Goal: Task Accomplishment & Management: Manage account settings

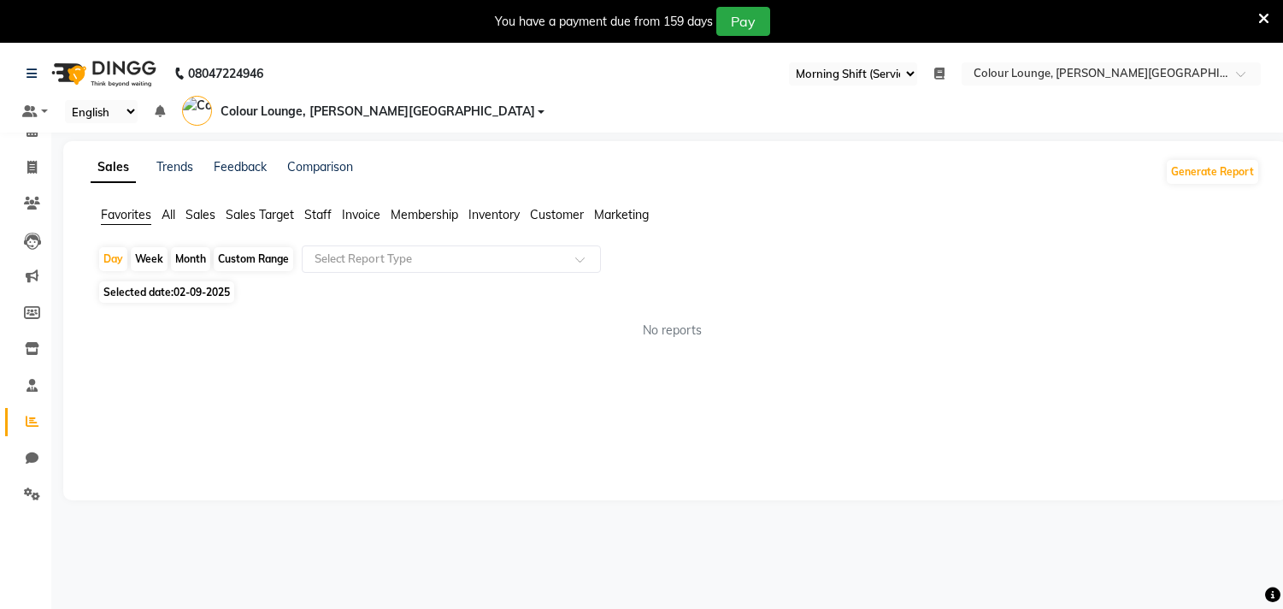
select select "67"
click at [1267, 19] on icon at bounding box center [1263, 18] width 11 height 15
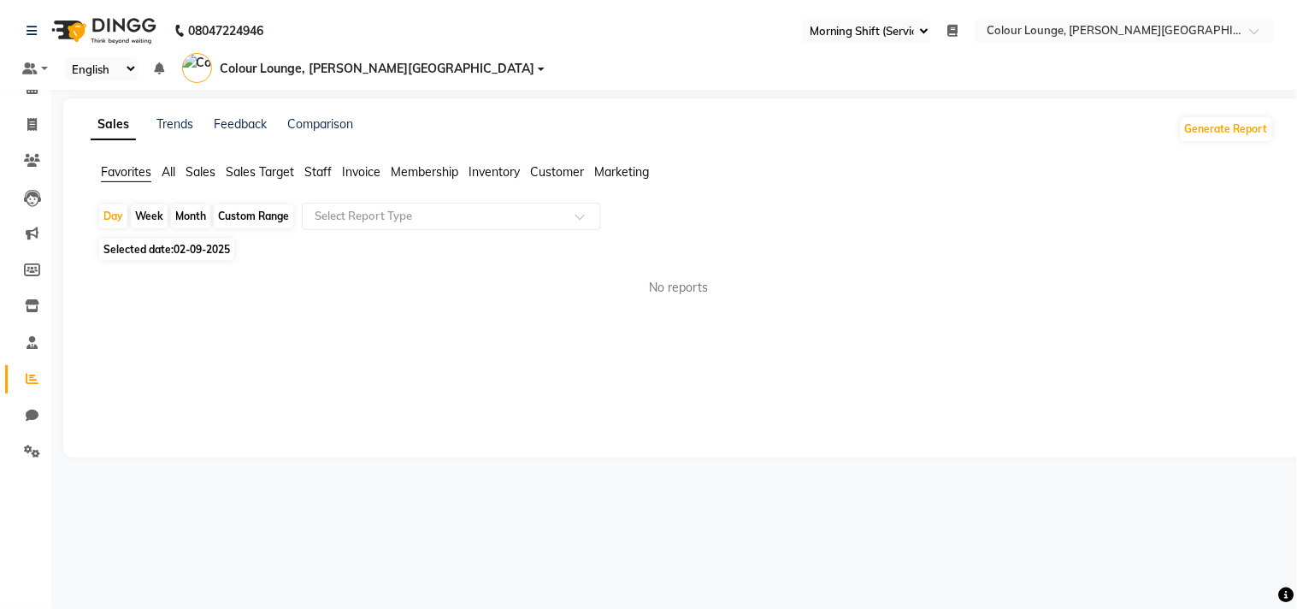
click at [535, 60] on span "Colour Lounge, [PERSON_NAME][GEOGRAPHIC_DATA]" at bounding box center [378, 69] width 315 height 18
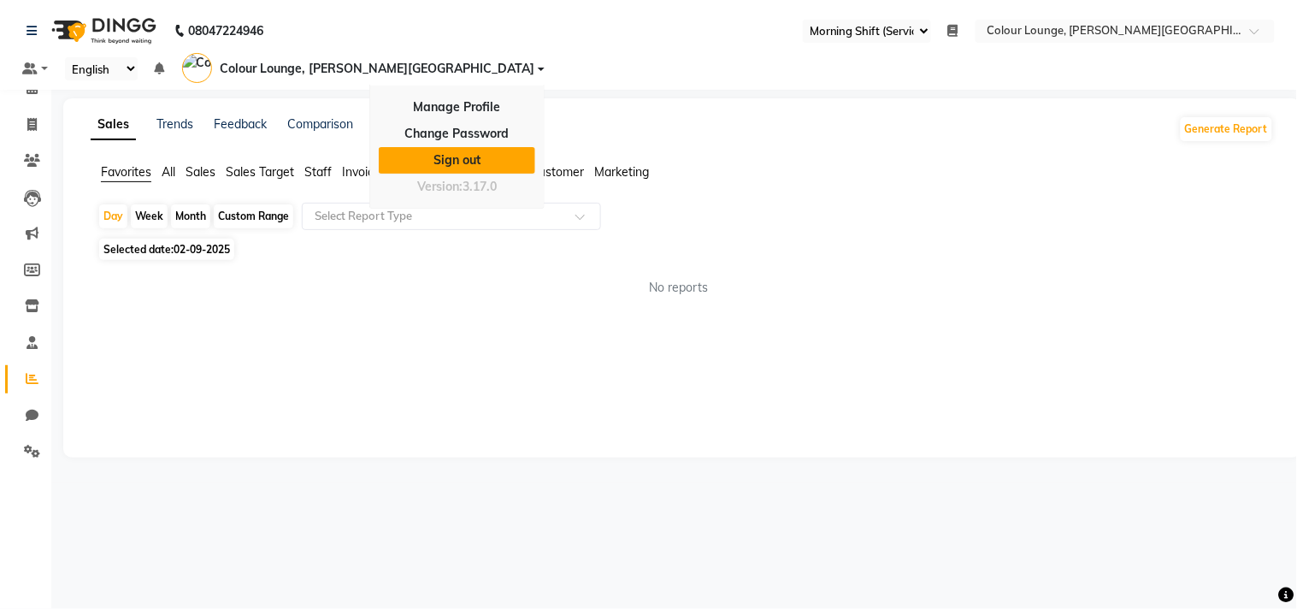
click at [535, 147] on link "Sign out" at bounding box center [457, 160] width 156 height 26
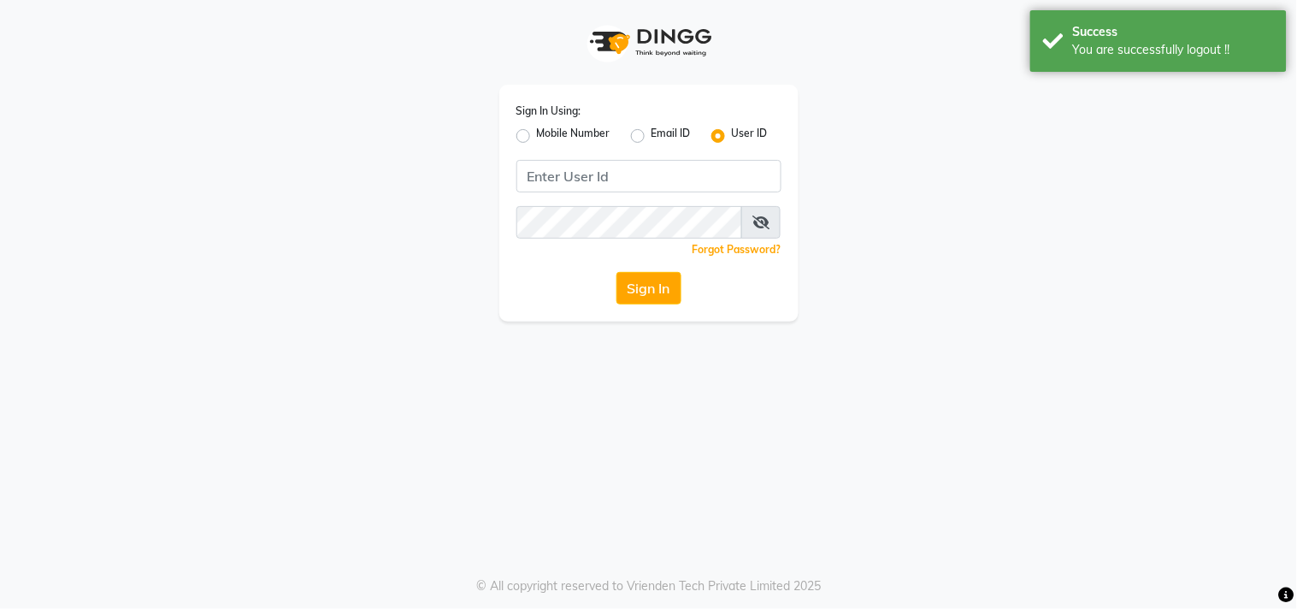
click at [537, 129] on label "Mobile Number" at bounding box center [574, 136] width 74 height 21
click at [537, 129] on input "Mobile Number" at bounding box center [542, 131] width 11 height 11
radio input "true"
radio input "false"
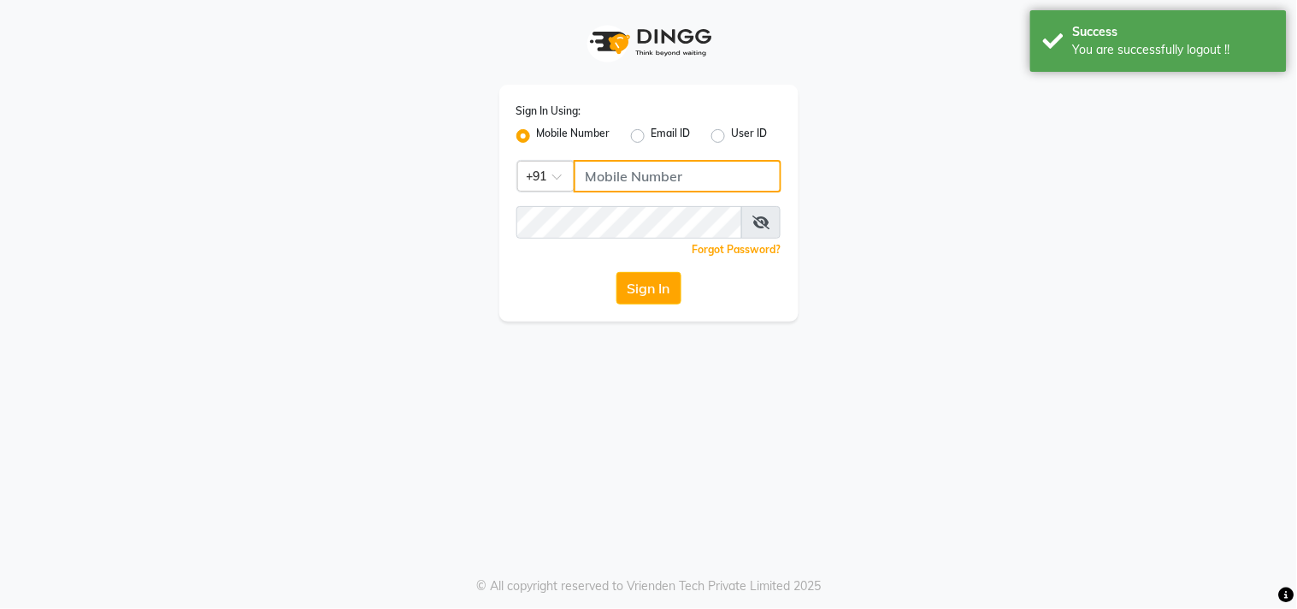
click at [620, 178] on input "Username" at bounding box center [678, 176] width 208 height 32
type input "8727809000"
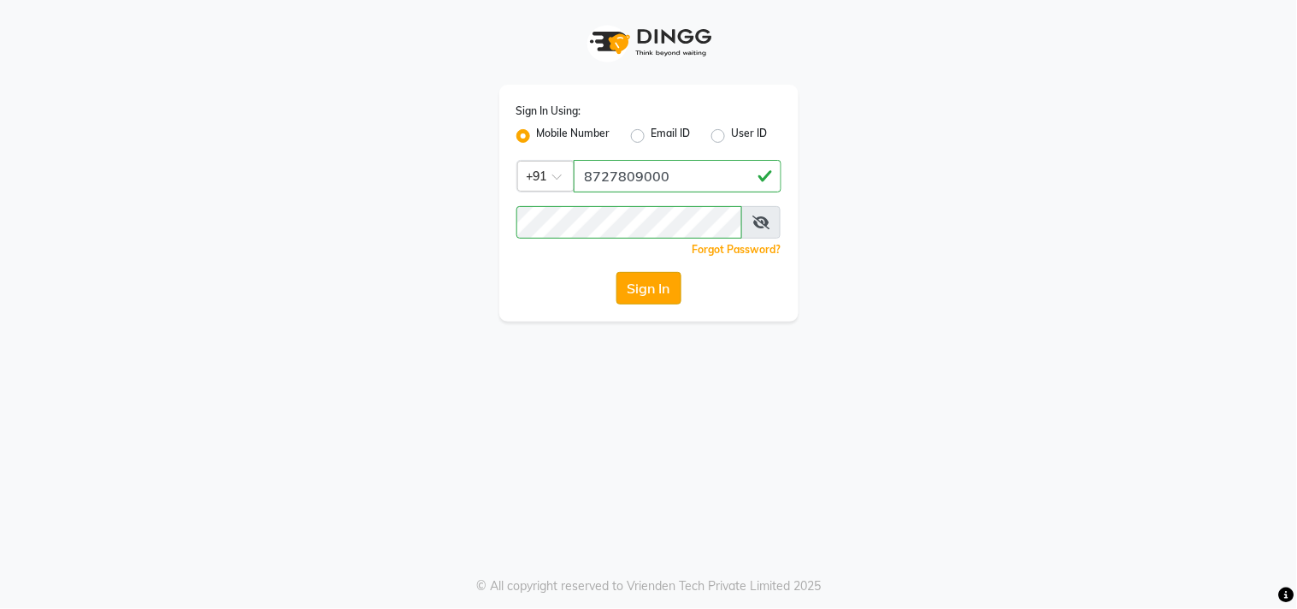
click at [635, 280] on button "Sign In" at bounding box center [648, 288] width 65 height 32
